Goal: Obtain resource: Obtain resource

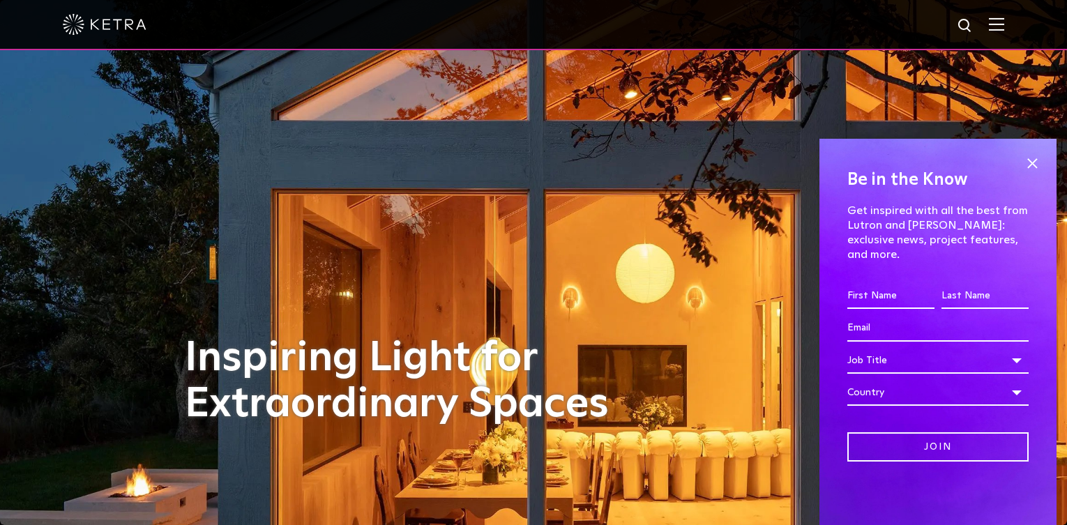
click at [1004, 25] on img at bounding box center [996, 23] width 15 height 13
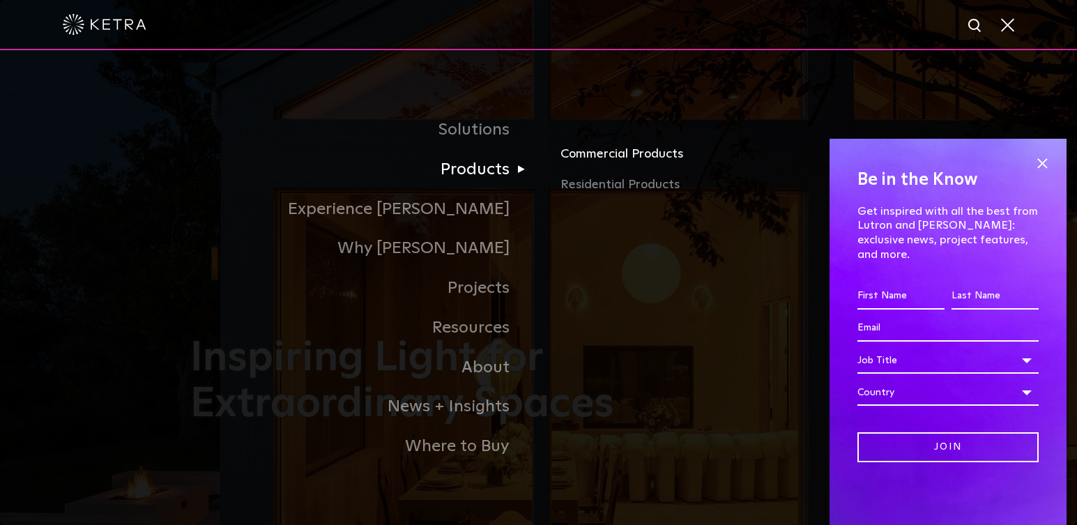
click at [632, 153] on link "Commercial Products" at bounding box center [724, 159] width 326 height 31
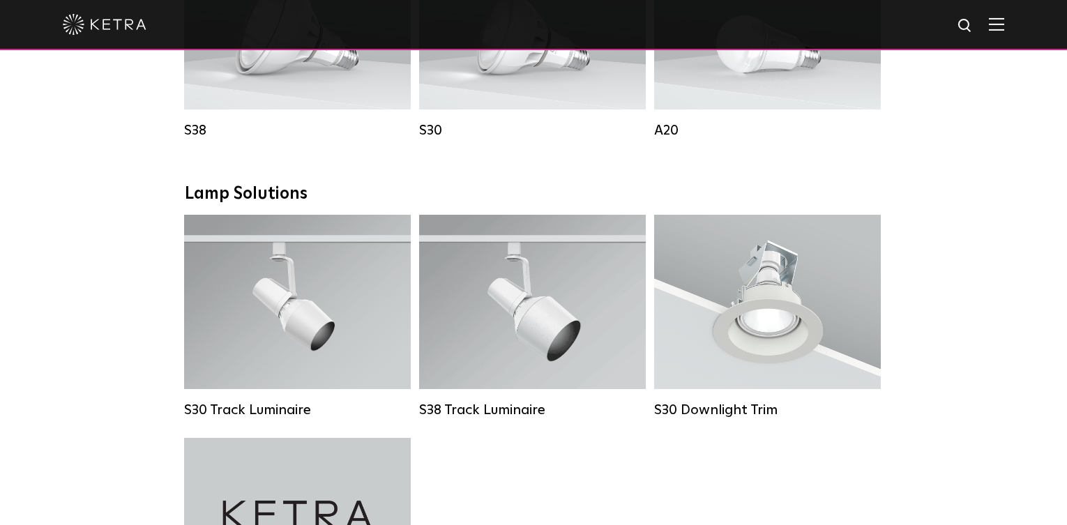
scroll to position [1160, 0]
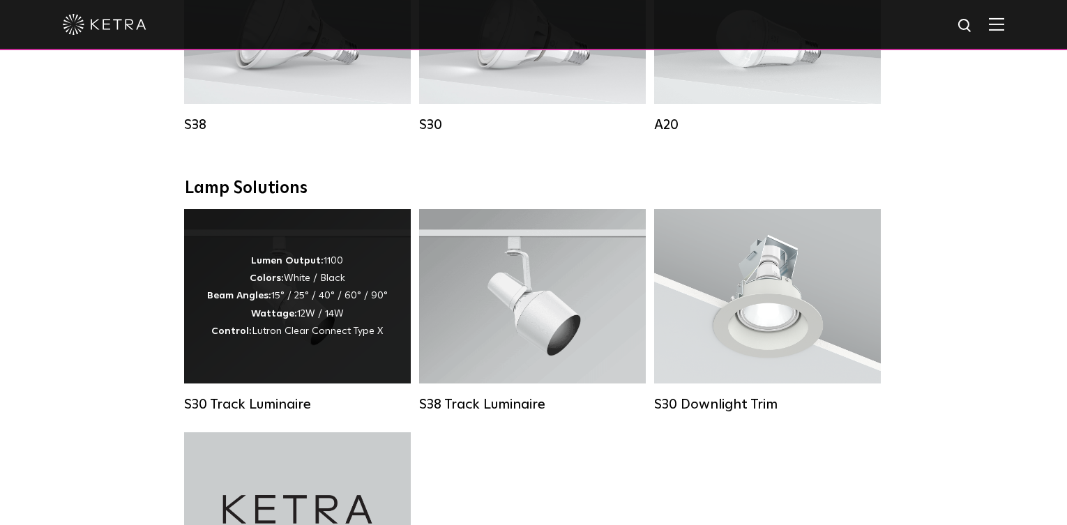
click at [305, 284] on div "Lumen Output: 1100 Colors: White / Black Beam Angles: 15° / 25° / 40° / 60° / 9…" at bounding box center [297, 296] width 181 height 88
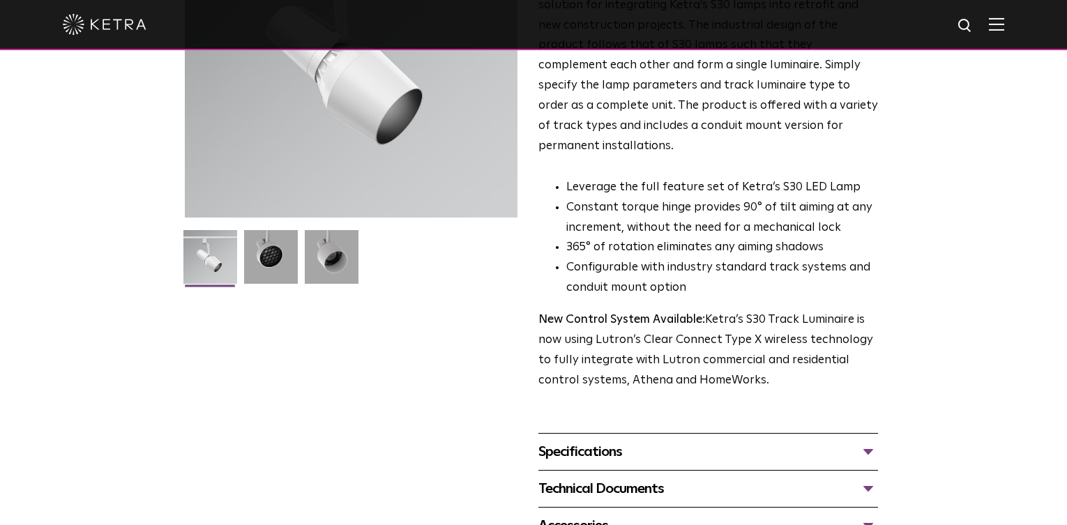
scroll to position [372, 0]
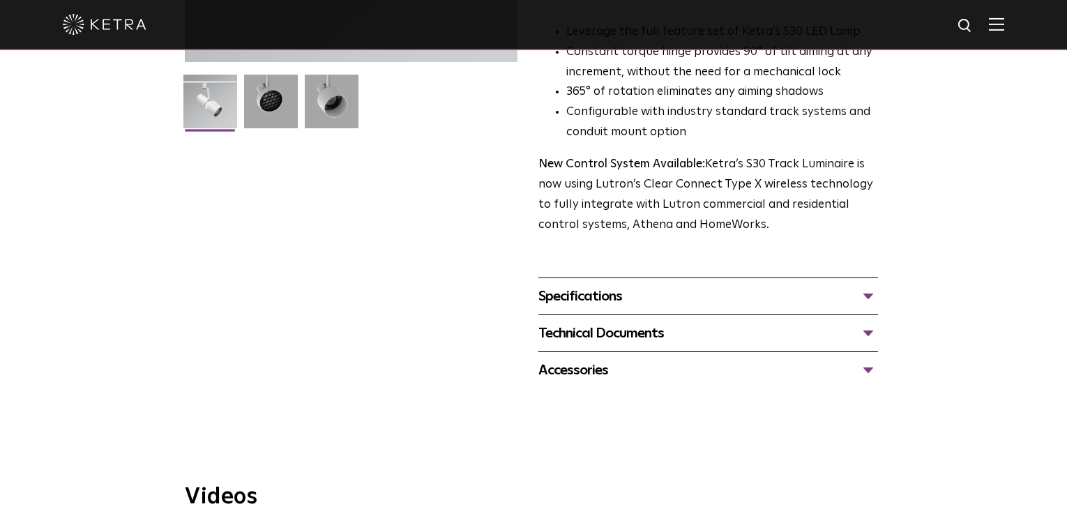
click at [566, 285] on div "Specifications" at bounding box center [708, 296] width 340 height 22
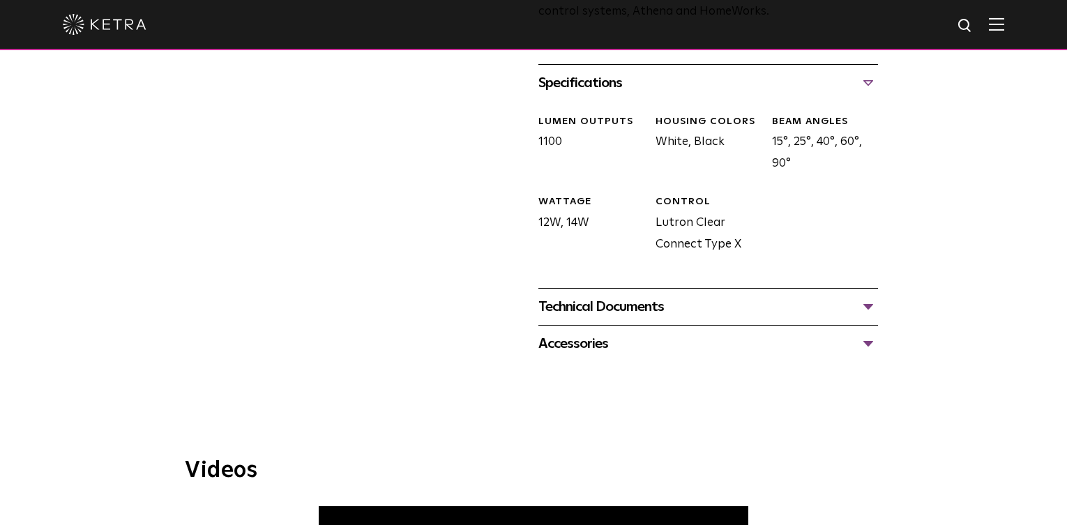
scroll to position [590, 0]
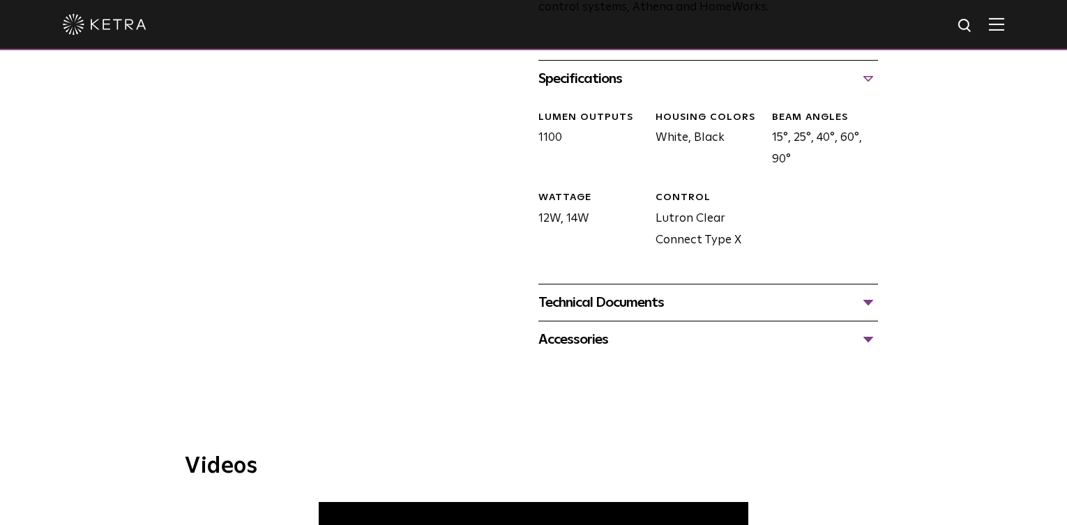
click at [589, 291] on div "Technical Documents" at bounding box center [708, 302] width 340 height 22
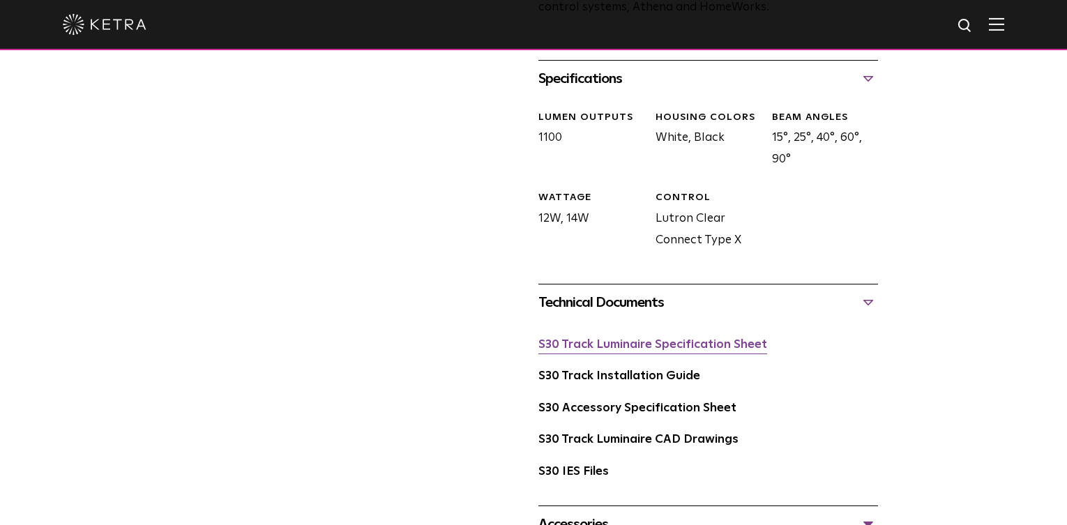
click at [602, 339] on link "S30 Track Luminaire Specification Sheet" at bounding box center [652, 345] width 229 height 12
